Goal: Information Seeking & Learning: Understand process/instructions

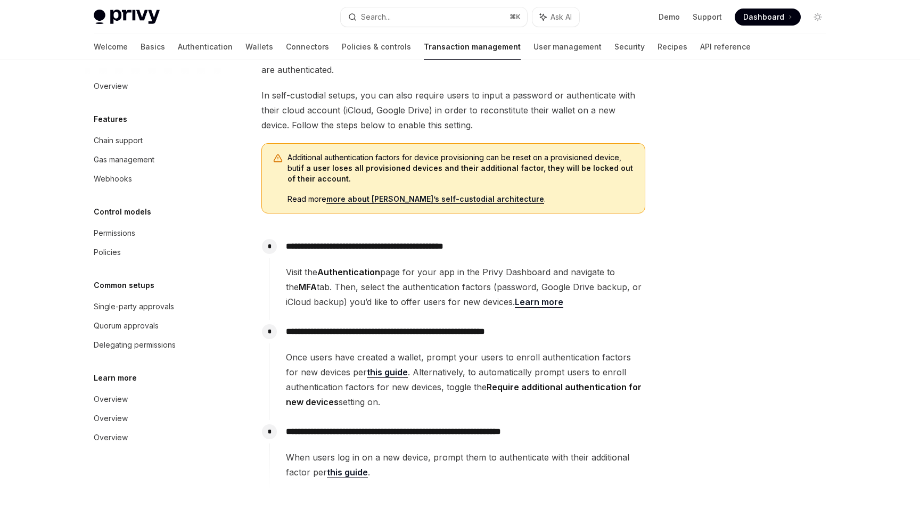
scroll to position [134, 0]
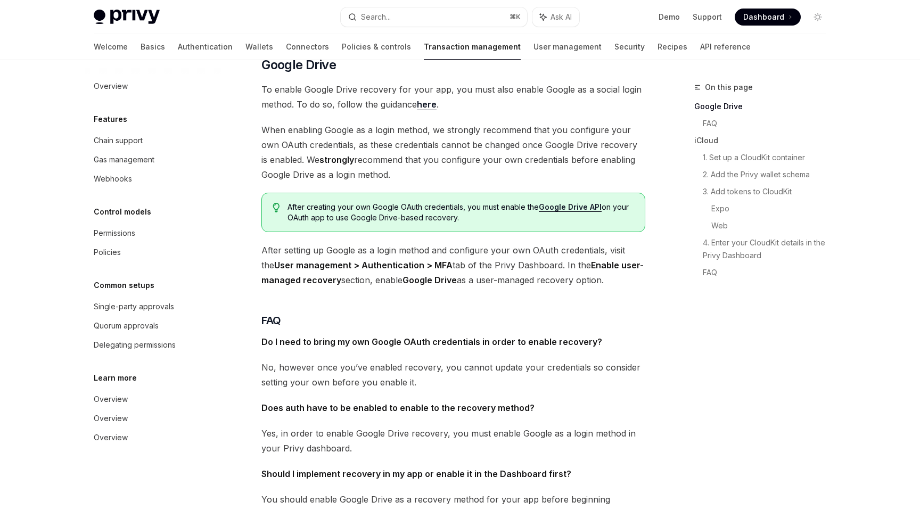
scroll to position [130, 0]
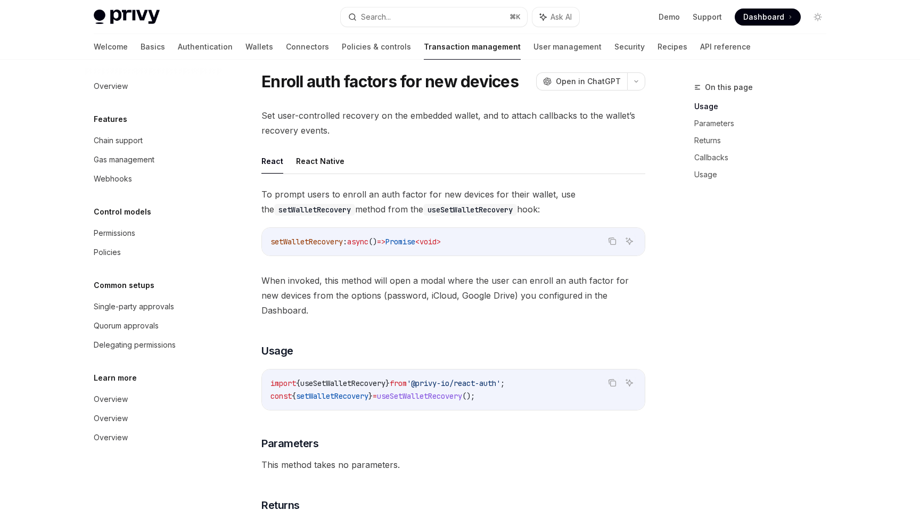
scroll to position [3, 0]
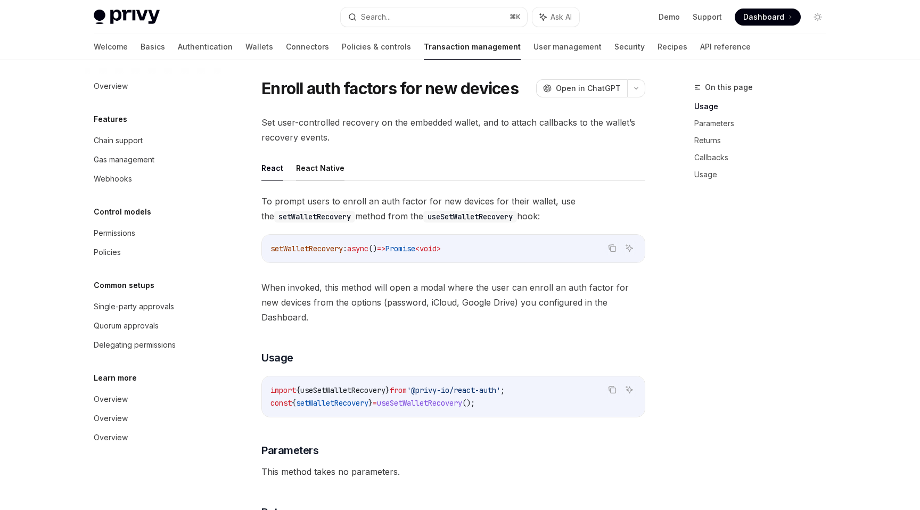
click at [330, 171] on button "React Native" at bounding box center [320, 167] width 48 height 25
type textarea "*"
